Goal: Information Seeking & Learning: Find specific fact

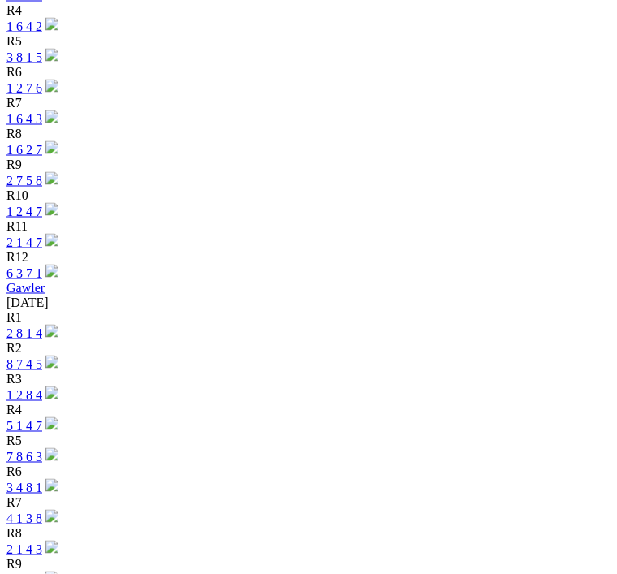
scroll to position [957, 0]
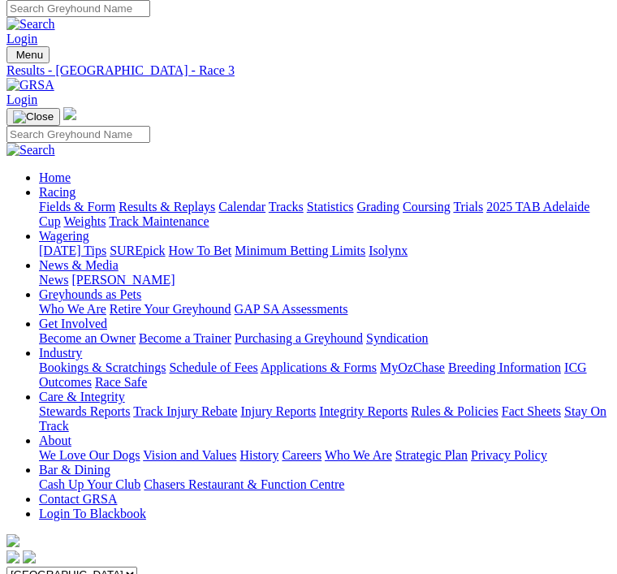
scroll to position [6, 0]
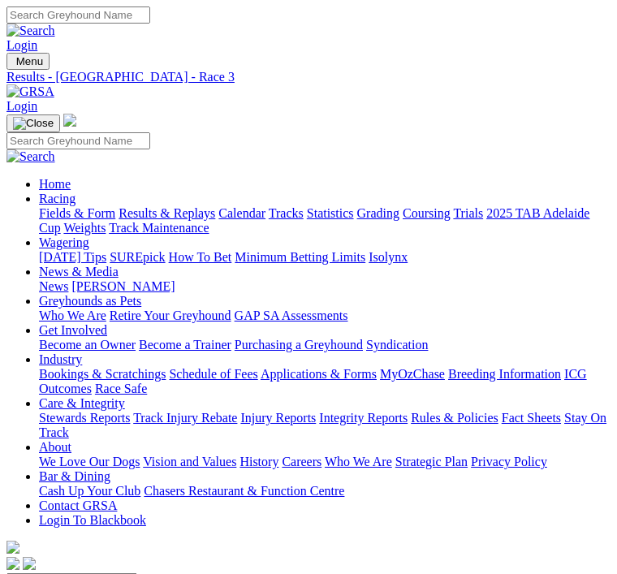
scroll to position [58, 0]
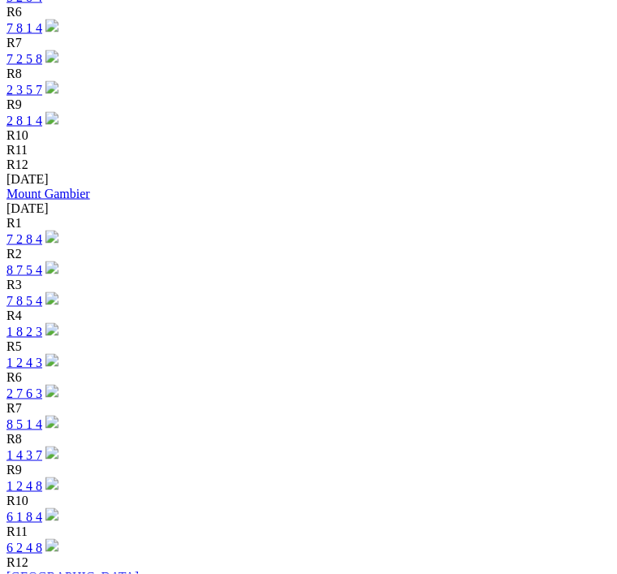
scroll to position [2196, 0]
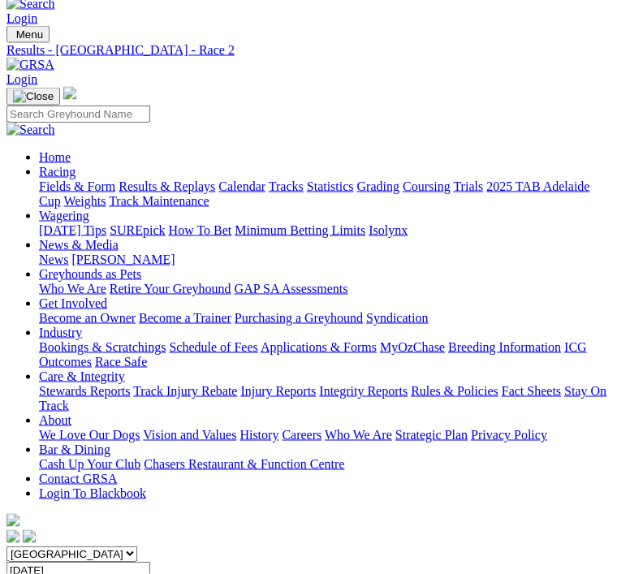
scroll to position [24, 0]
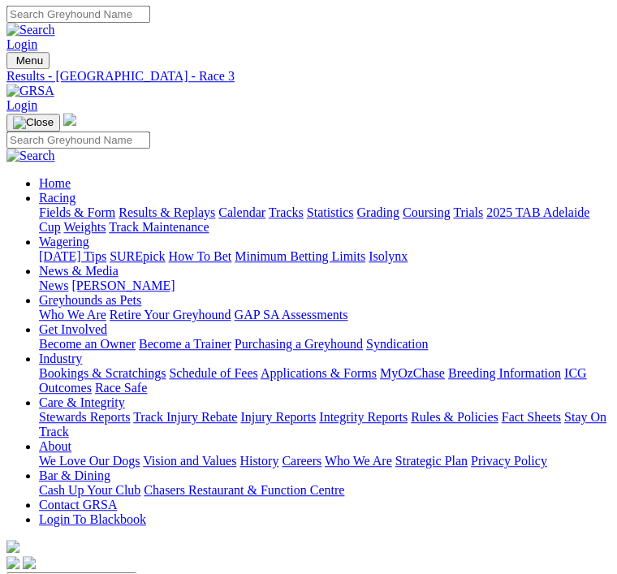
scroll to position [27, 0]
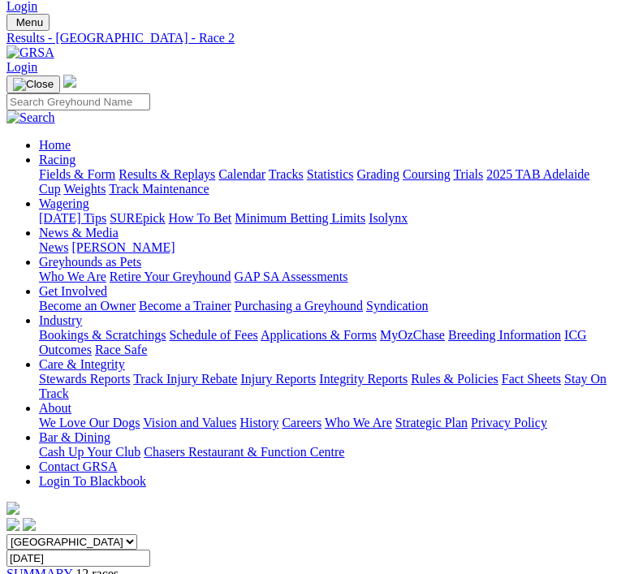
scroll to position [38, 0]
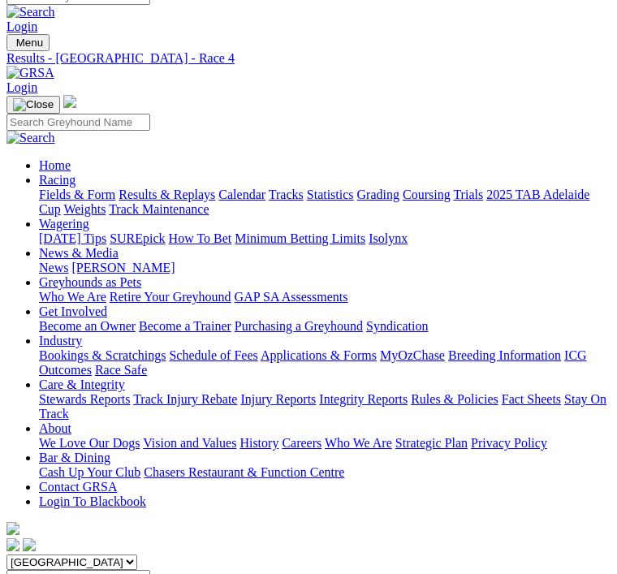
scroll to position [18, 0]
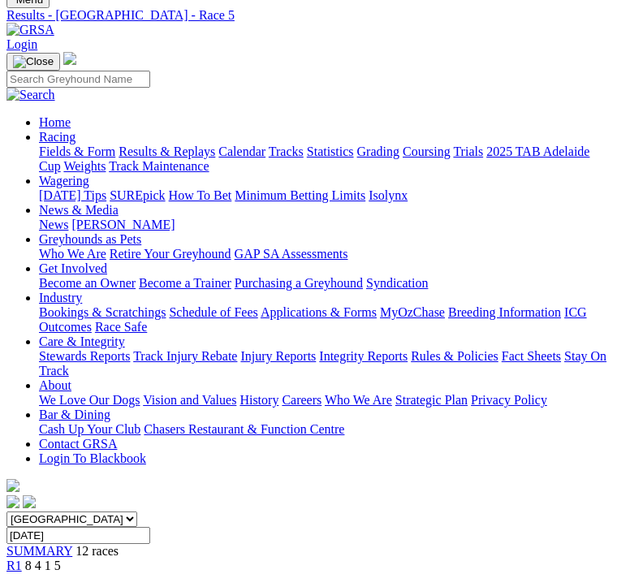
scroll to position [61, 0]
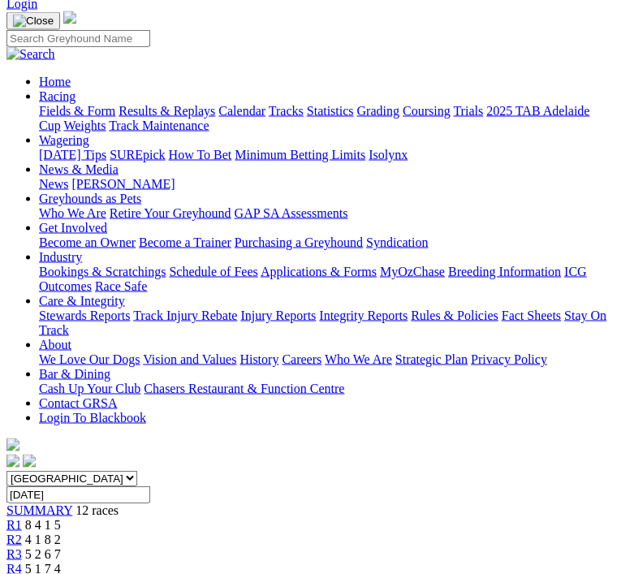
scroll to position [105, 0]
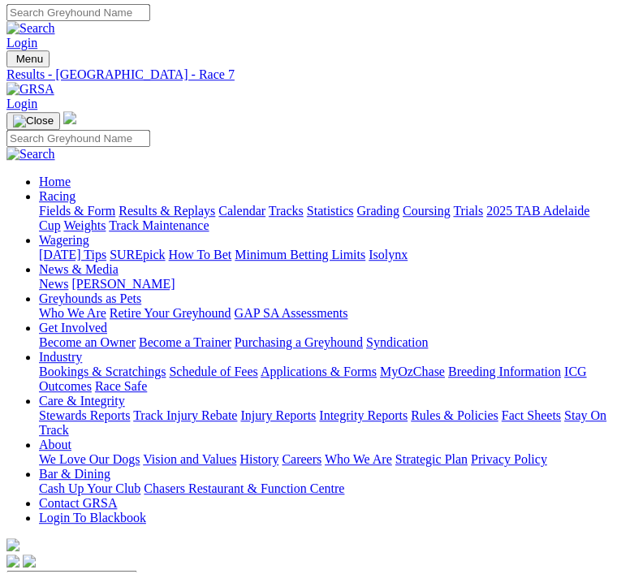
scroll to position [48, 0]
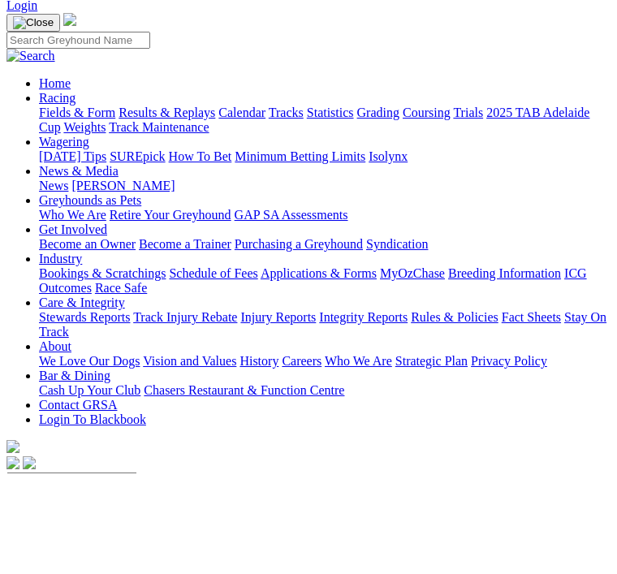
scroll to position [113, 0]
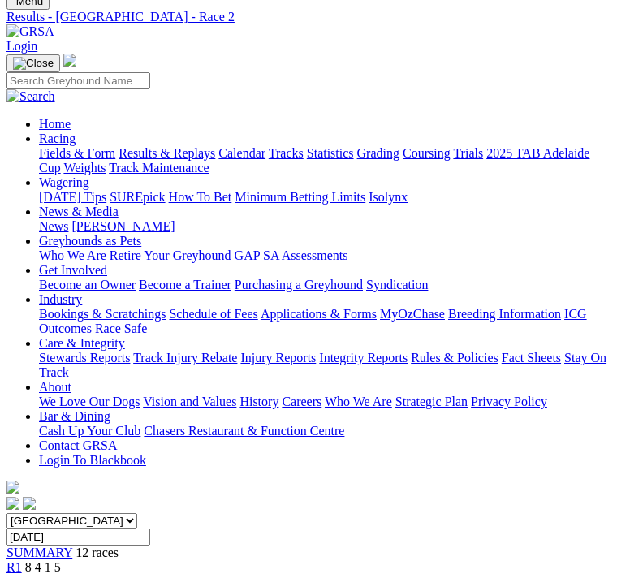
scroll to position [59, 0]
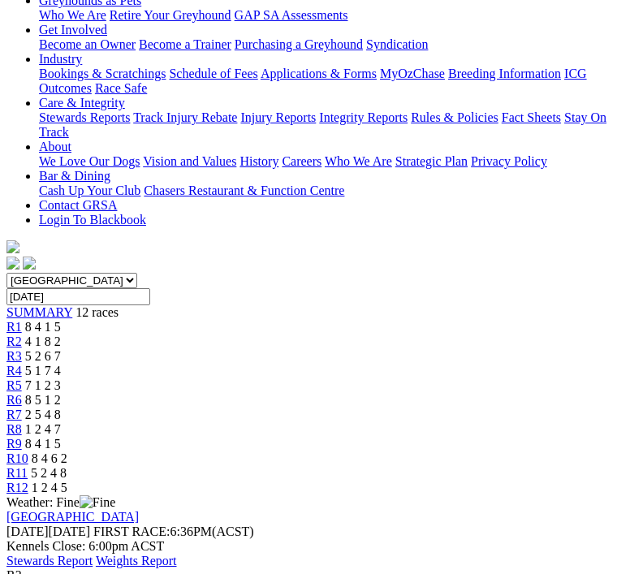
scroll to position [302, 0]
